Goal: Use online tool/utility: Utilize a website feature to perform a specific function

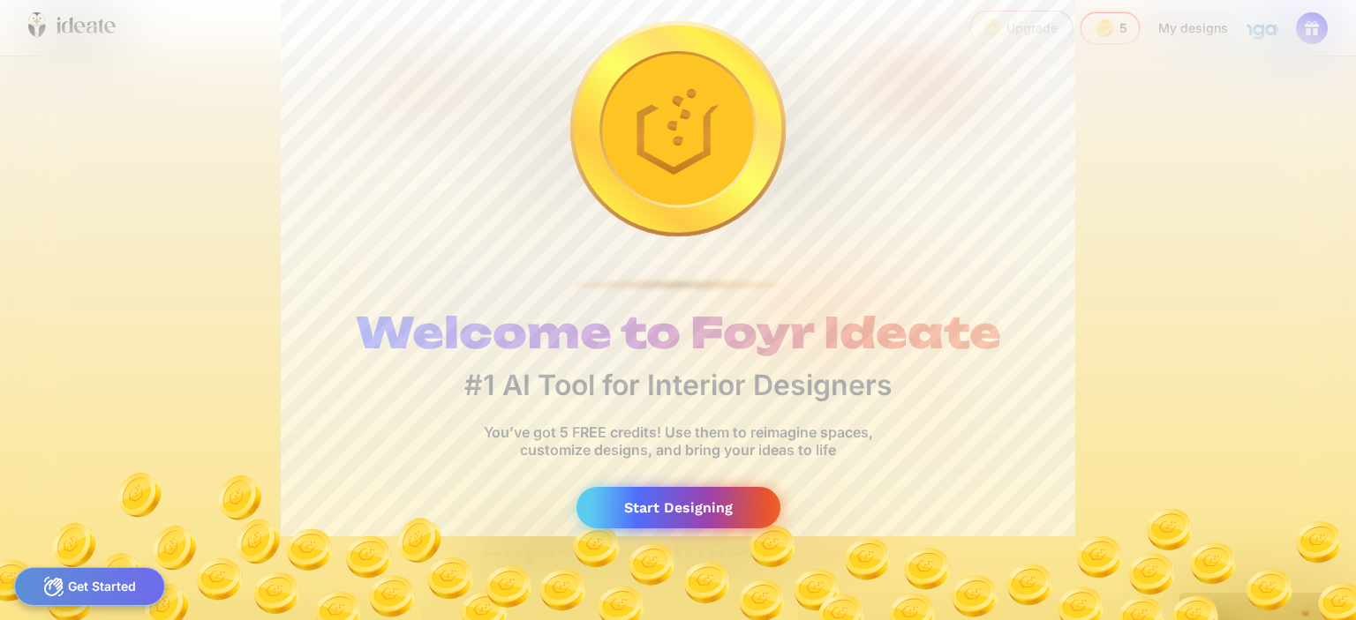
scroll to position [0, 103]
click at [713, 503] on div "Start Designing" at bounding box center [678, 507] width 204 height 41
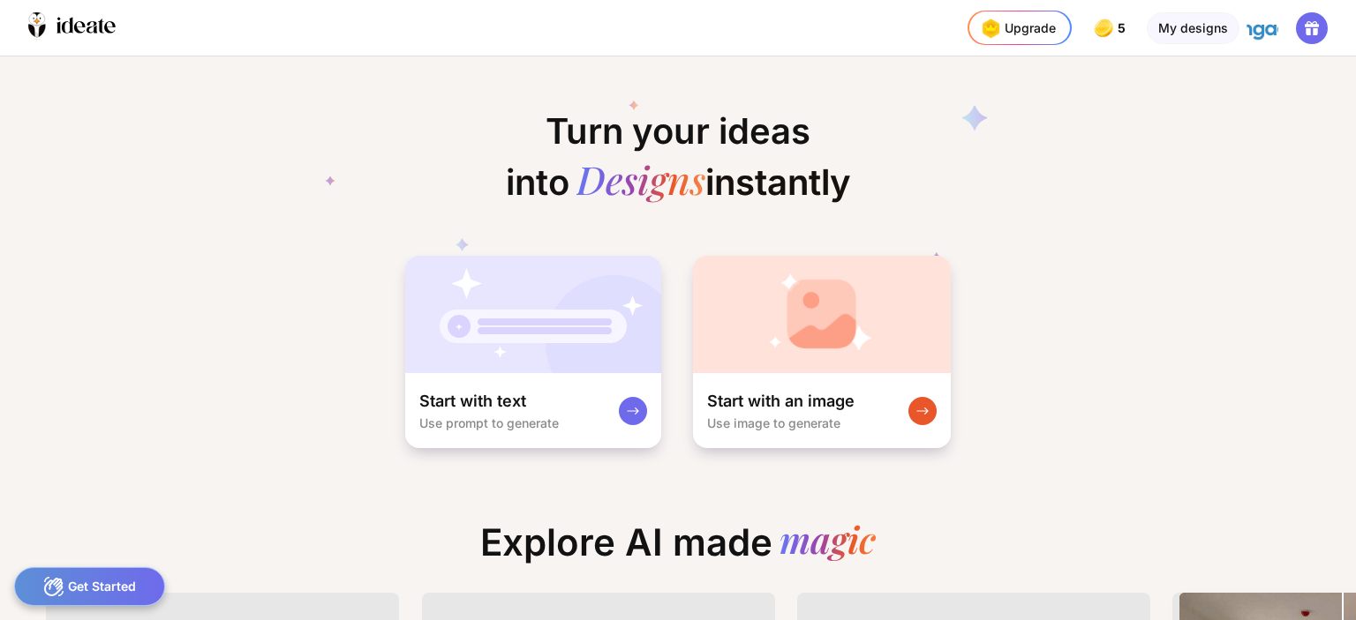
scroll to position [0, 106]
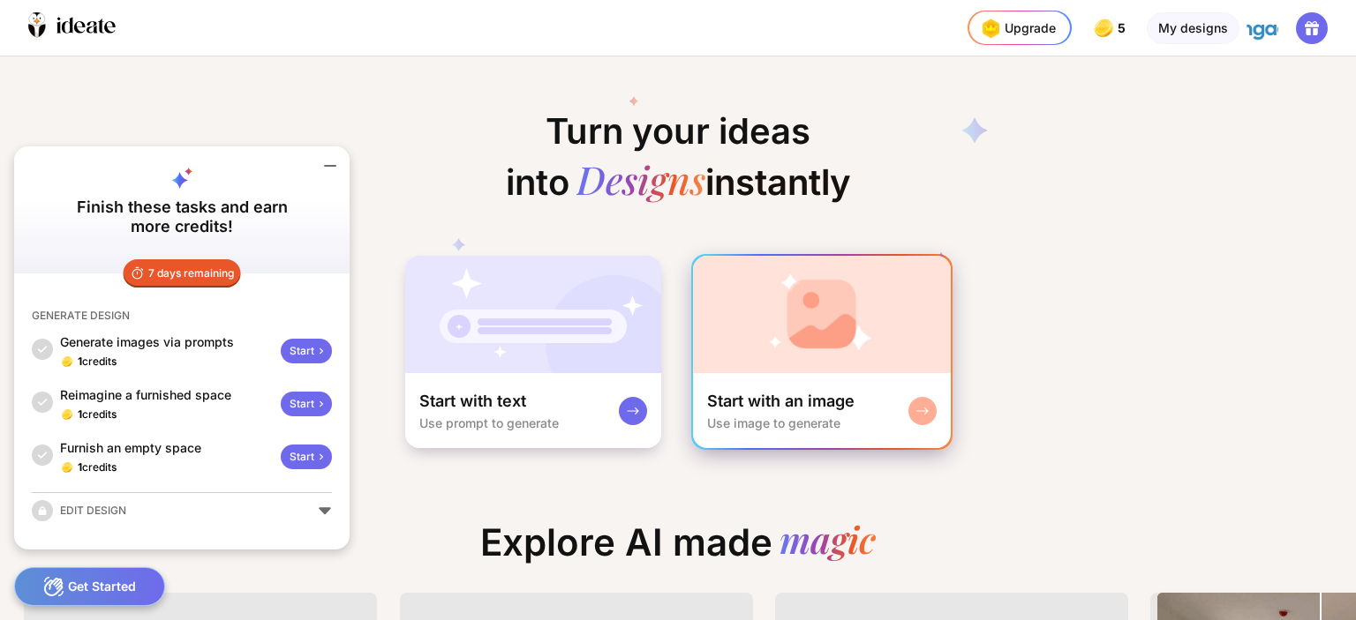
click at [858, 401] on div "Start with an image Use image to generate" at bounding box center [822, 410] width 258 height 75
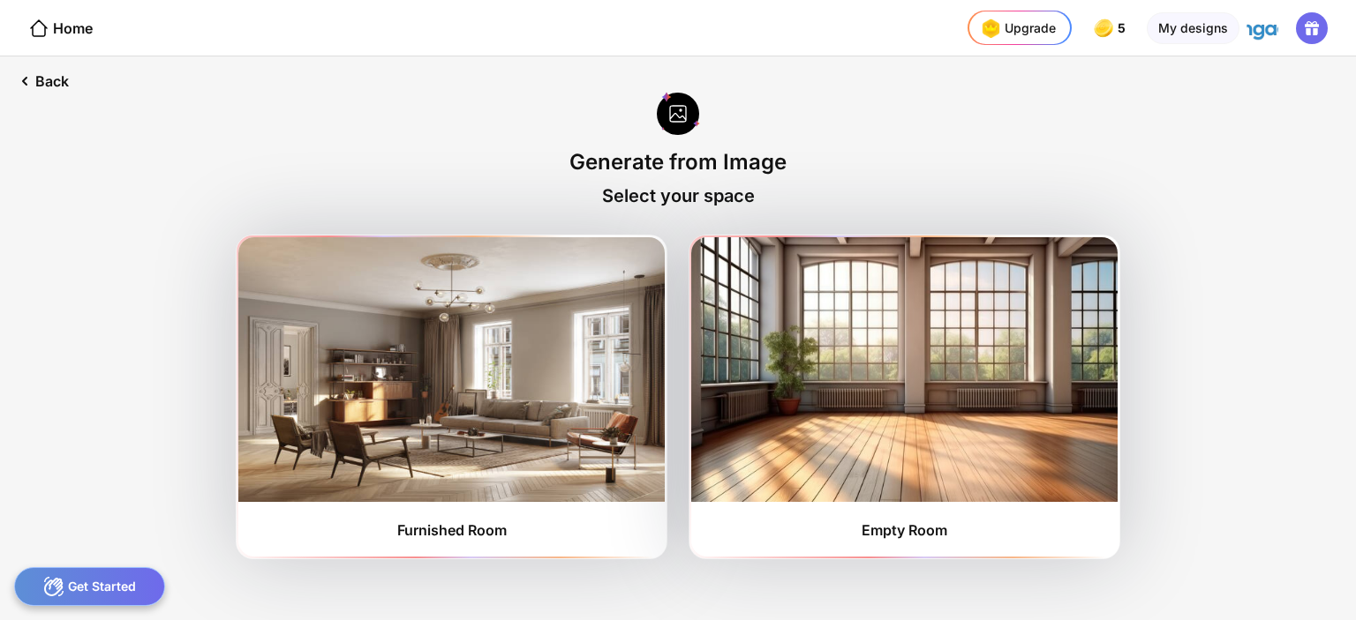
click at [678, 124] on div at bounding box center [678, 115] width 43 height 47
drag, startPoint x: 695, startPoint y: 155, endPoint x: 703, endPoint y: 163, distance: 11.2
click at [703, 163] on div "Generate from Image" at bounding box center [677, 162] width 217 height 26
click at [1234, 432] on div "Back Generate from Image Select your space Furnished Room Empty Room" at bounding box center [678, 338] width 1356 height 564
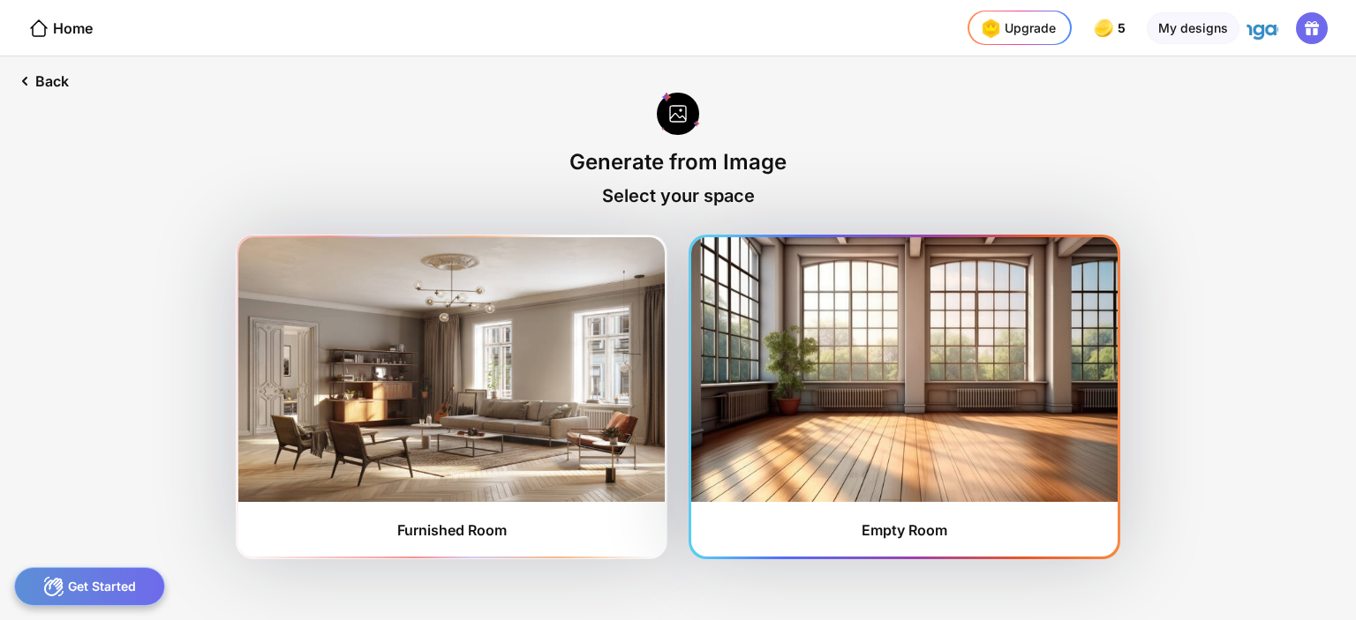
click at [951, 435] on img at bounding box center [904, 369] width 426 height 265
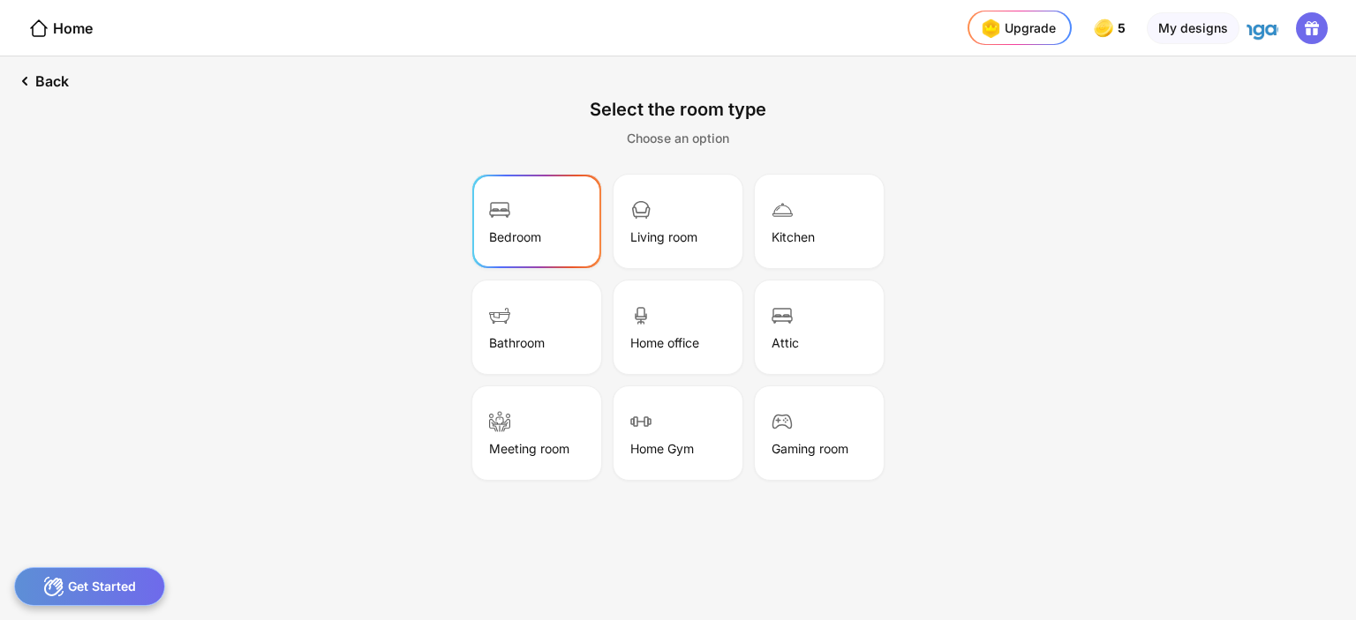
click at [553, 220] on div "Bedroom" at bounding box center [537, 221] width 124 height 88
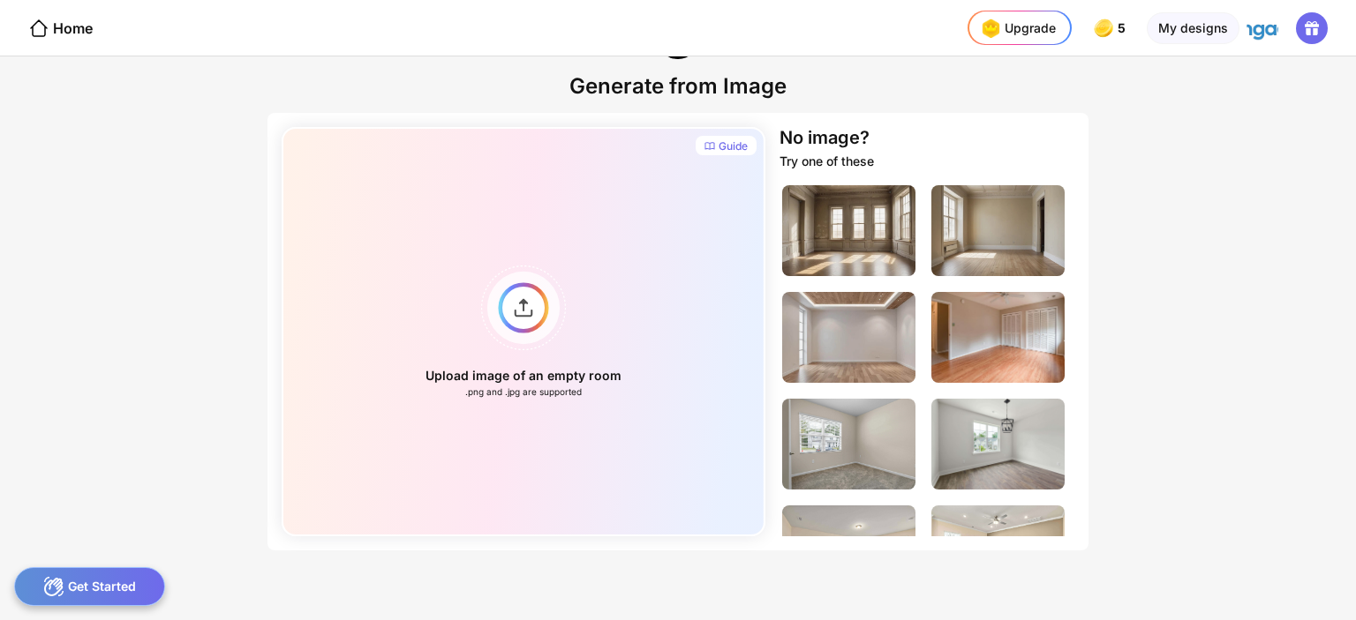
click at [908, 285] on div at bounding box center [933, 360] width 309 height 354
click at [873, 332] on img at bounding box center [848, 337] width 133 height 91
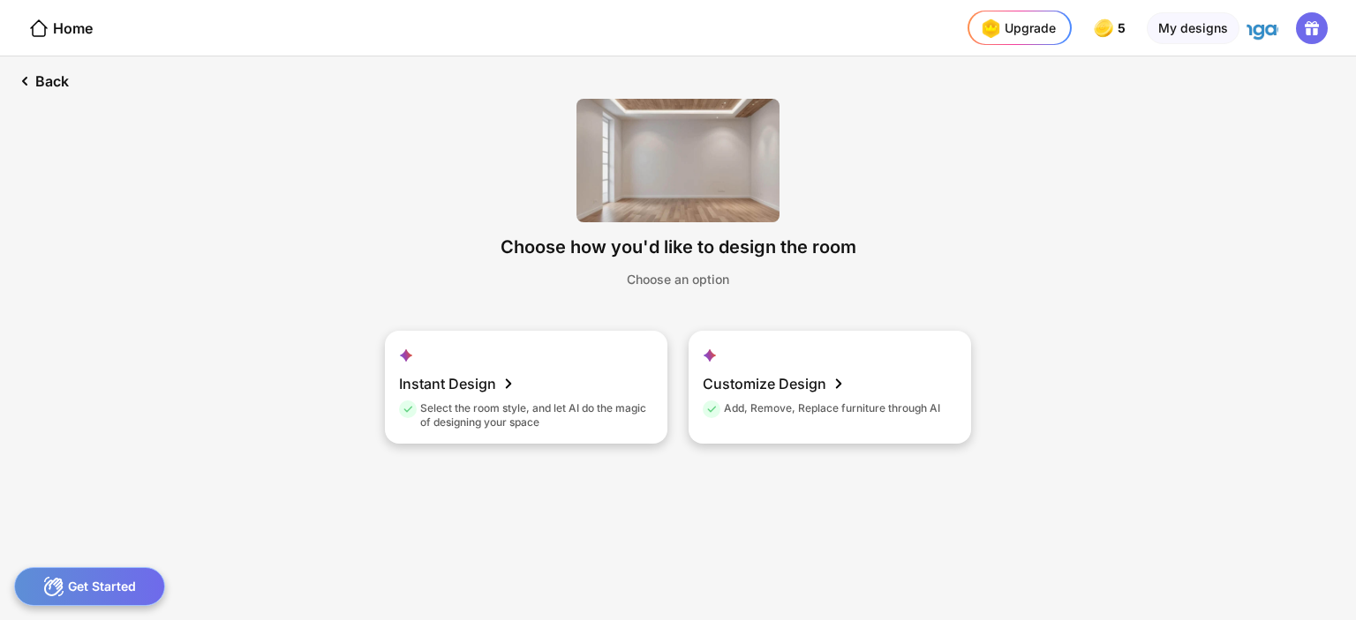
click at [873, 332] on div "Customize Design Add, Remove, Replace furniture through AI" at bounding box center [829, 387] width 282 height 113
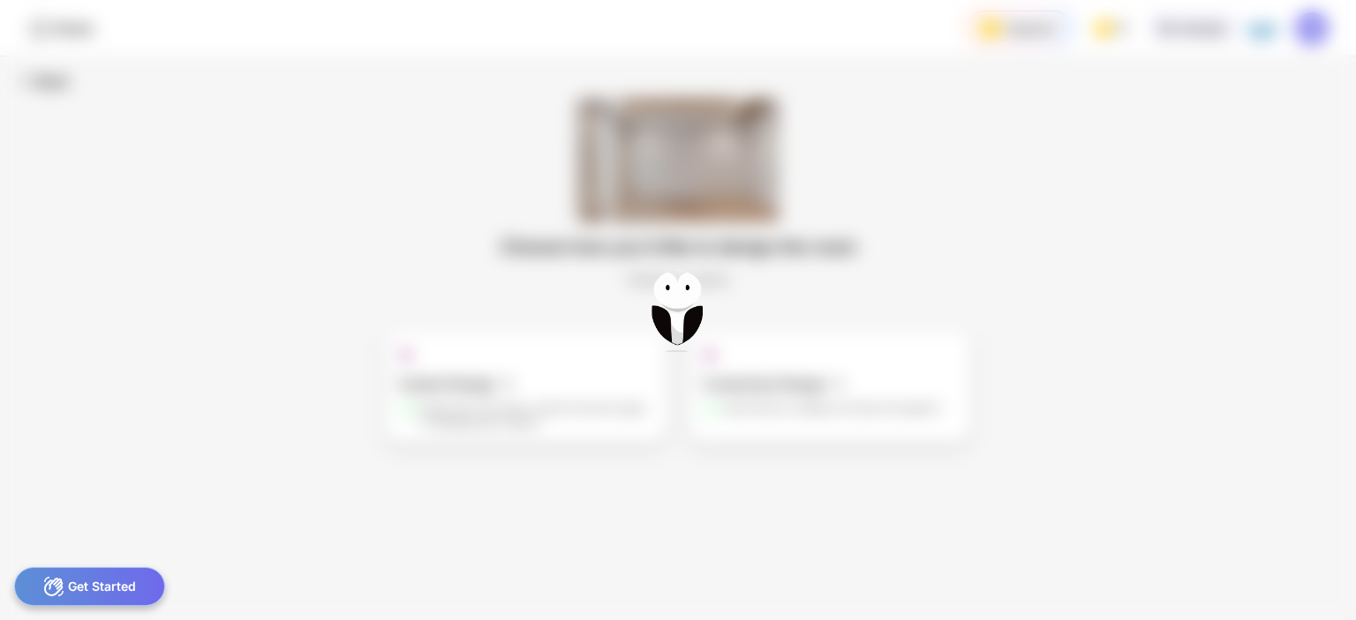
click at [873, 332] on div at bounding box center [678, 310] width 1356 height 620
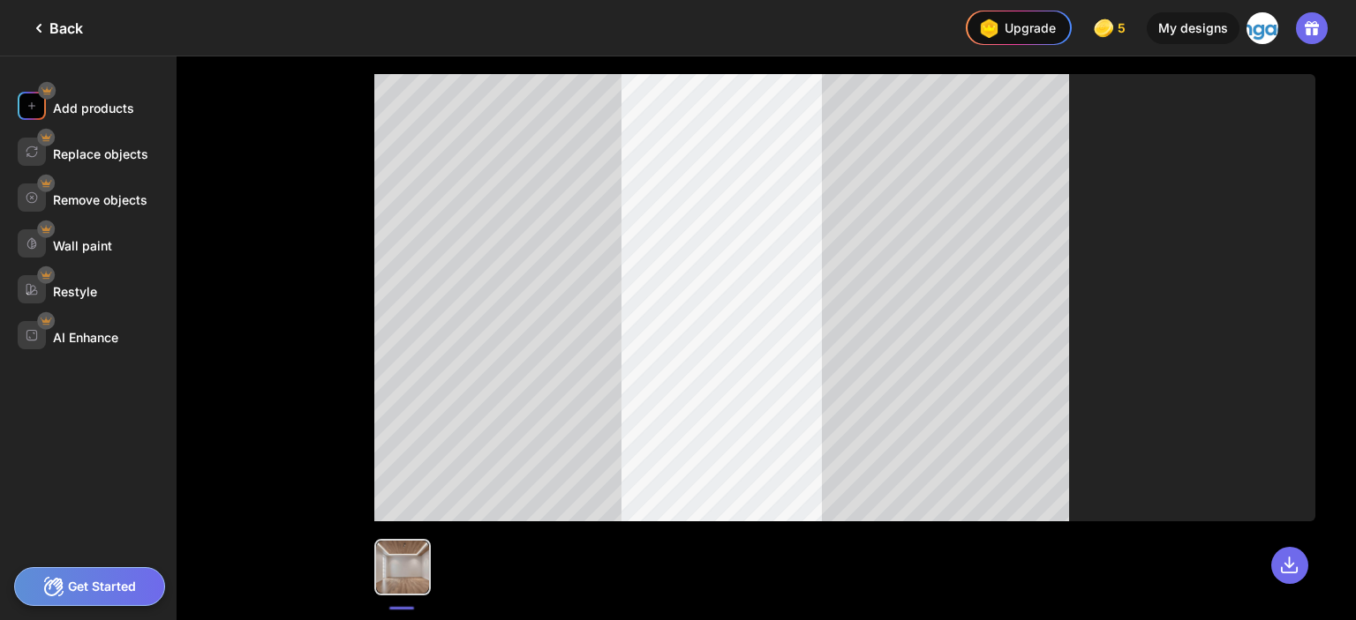
click at [82, 105] on div "Add products" at bounding box center [93, 108] width 81 height 15
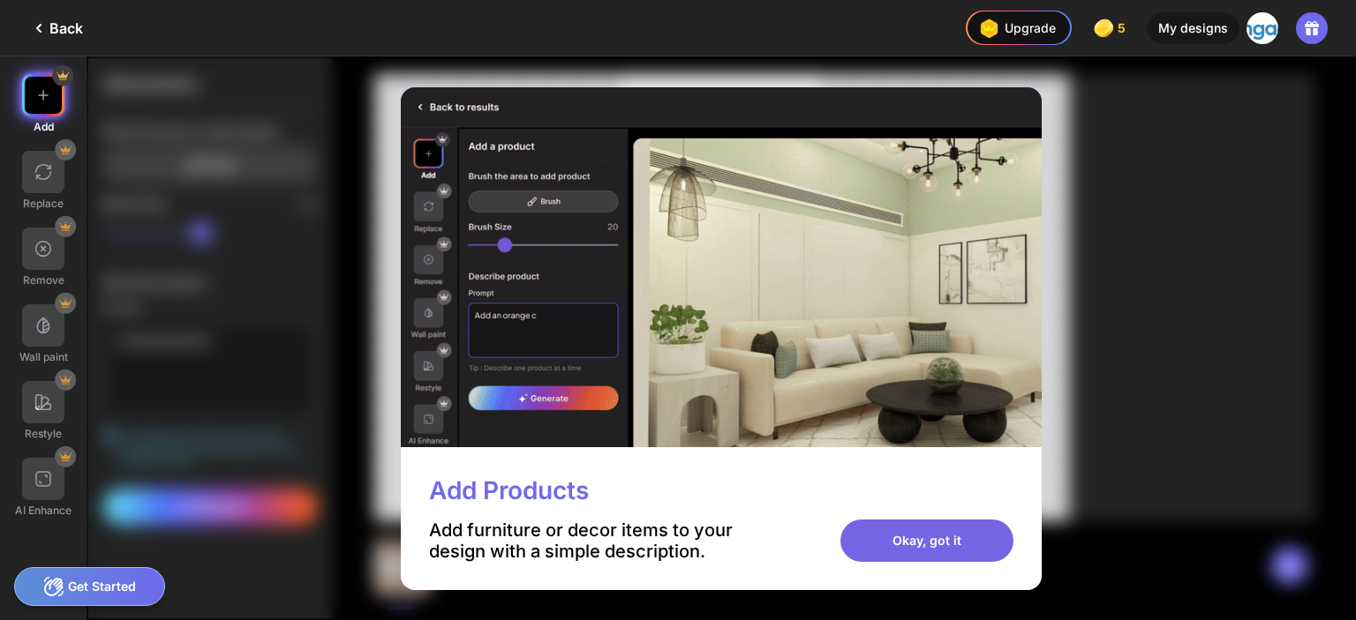
click at [904, 532] on div "Okay, got it" at bounding box center [926, 541] width 173 height 42
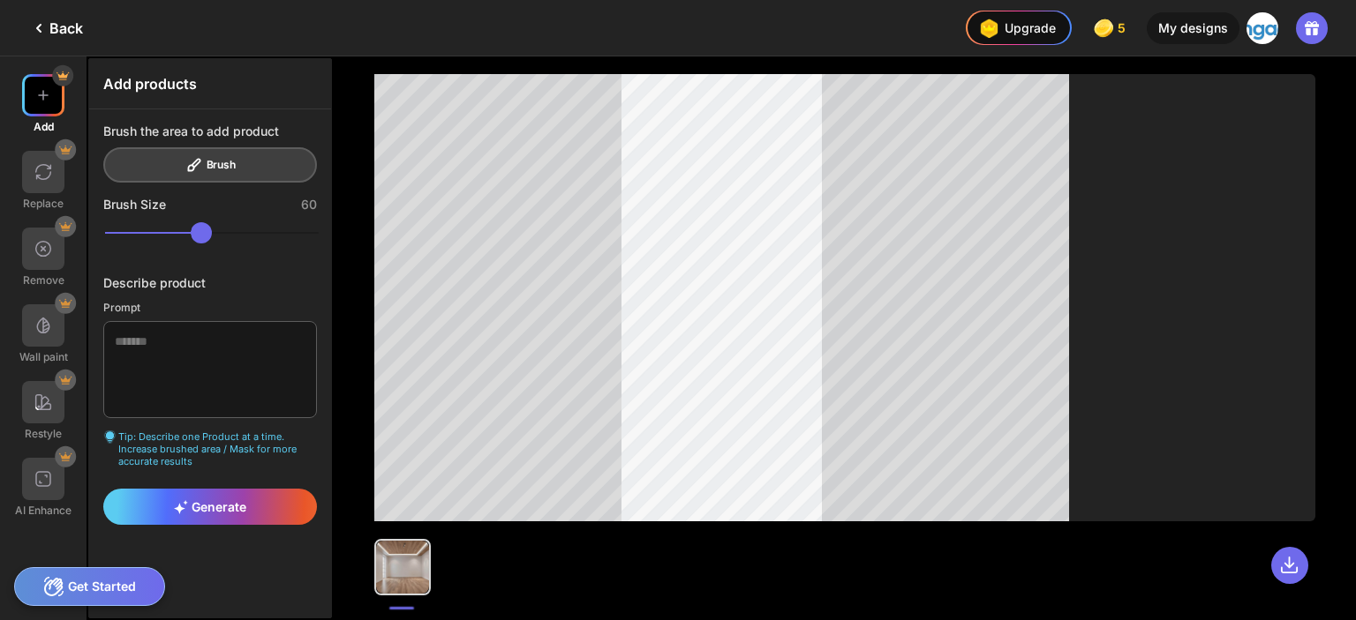
click at [759, 263] on div "Add Replace Remove Wall paint Restyle AI Enhance Add products Brush the area to…" at bounding box center [678, 338] width 1356 height 564
